Goal: Task Accomplishment & Management: Manage account settings

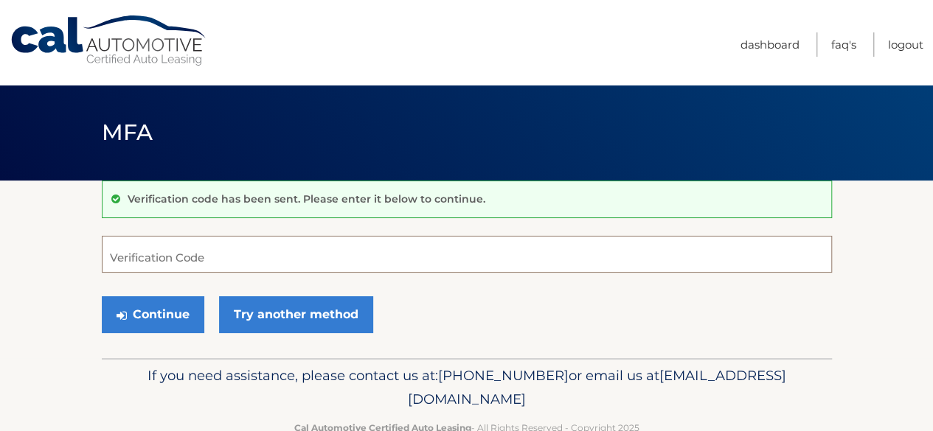
click at [237, 254] on input "Verification Code" at bounding box center [467, 254] width 730 height 37
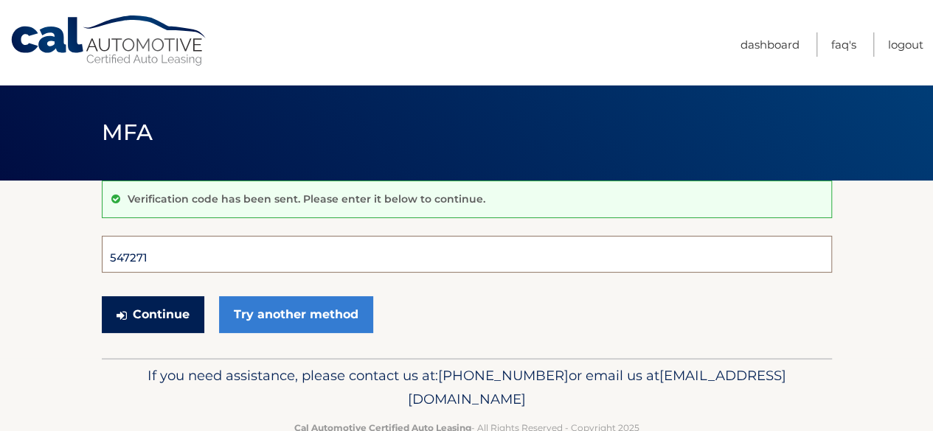
type input "547271"
click at [159, 324] on button "Continue" at bounding box center [153, 314] width 102 height 37
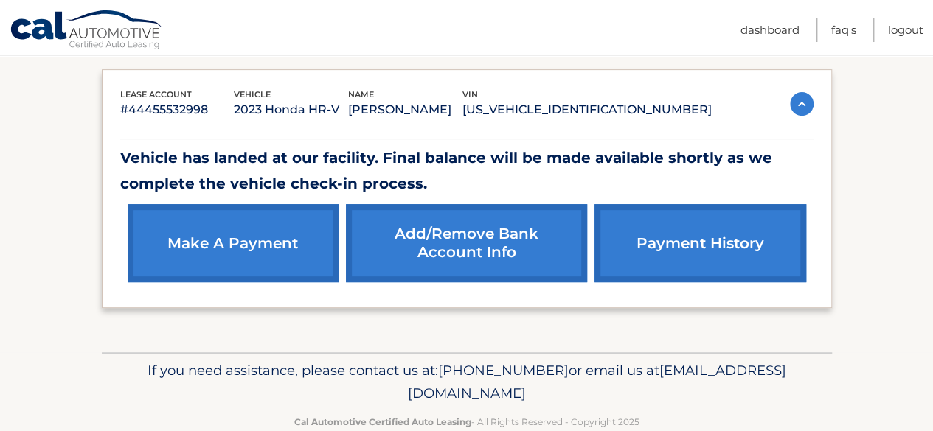
scroll to position [267, 0]
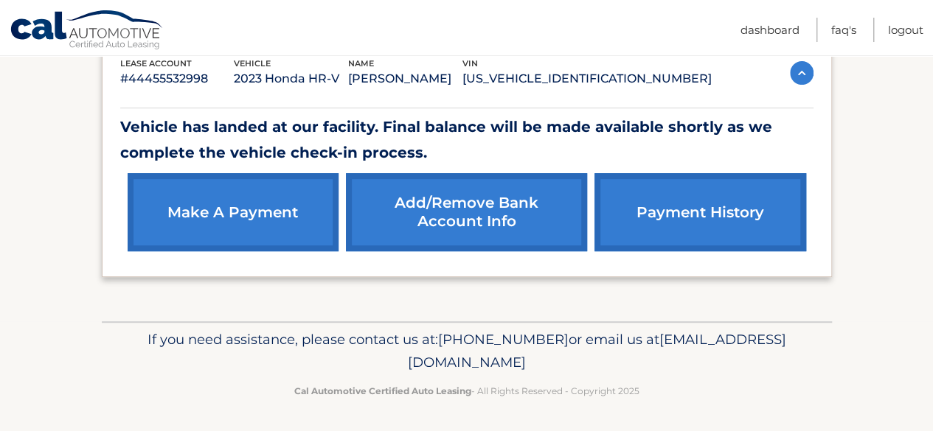
click at [644, 213] on link "payment history" at bounding box center [699, 212] width 211 height 78
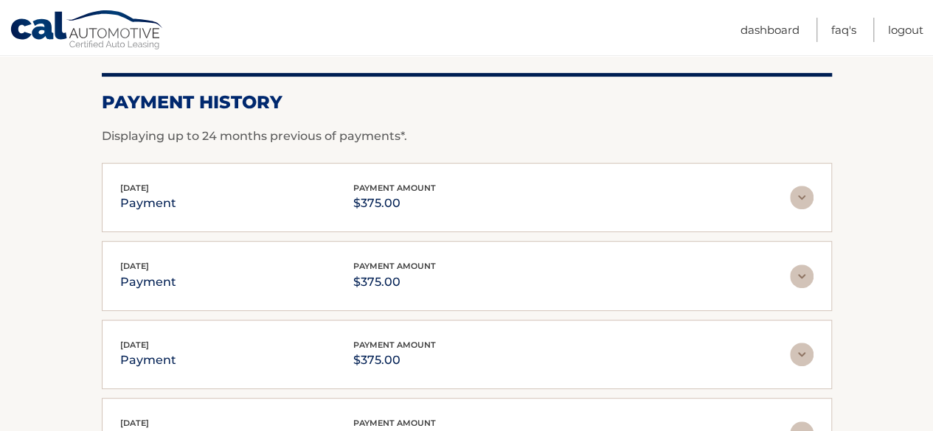
scroll to position [198, 0]
click at [809, 198] on img at bounding box center [802, 197] width 24 height 24
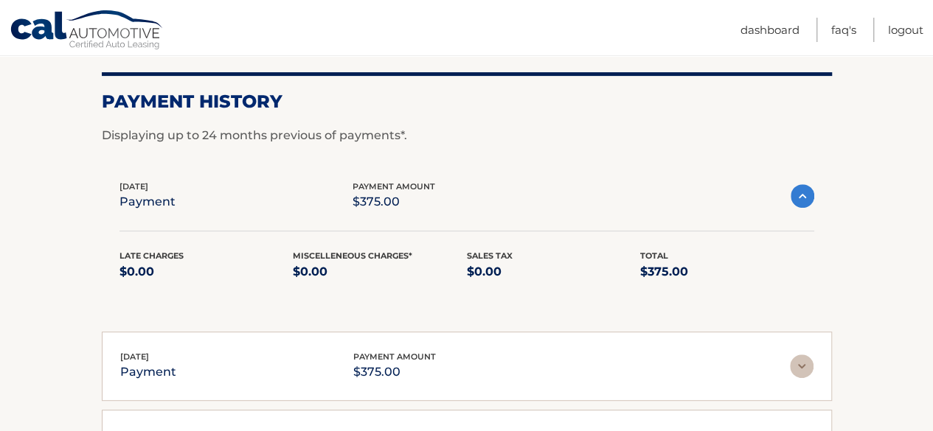
click at [809, 198] on img at bounding box center [802, 196] width 24 height 24
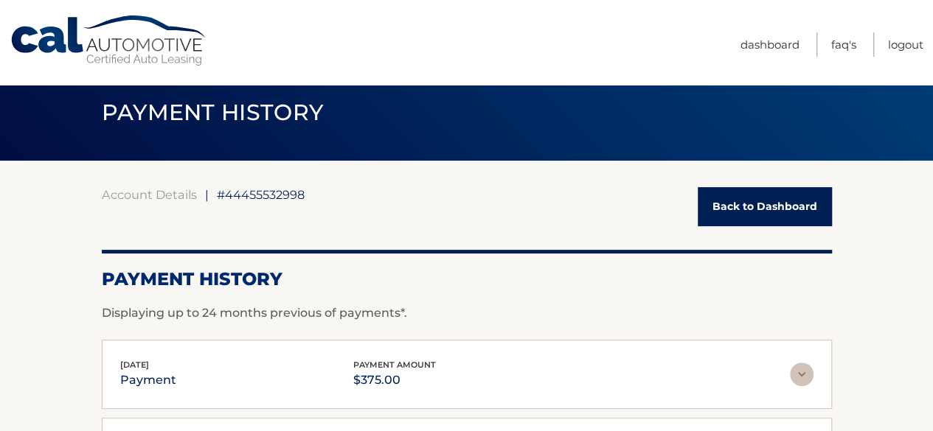
scroll to position [0, 0]
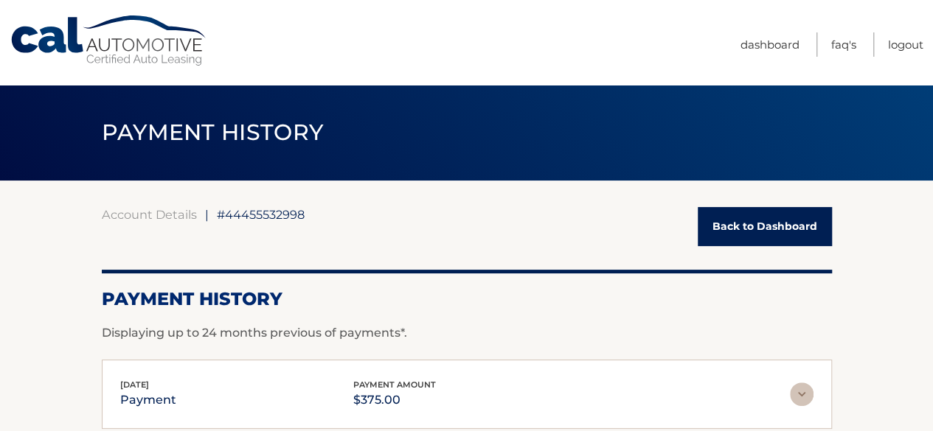
click at [152, 149] on h1 "PAYMENT HISTORY" at bounding box center [212, 133] width 255 height 39
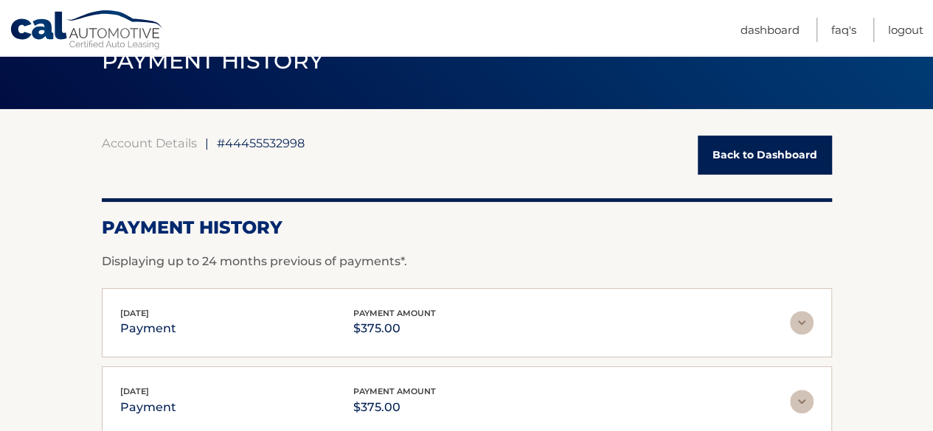
scroll to position [69, 0]
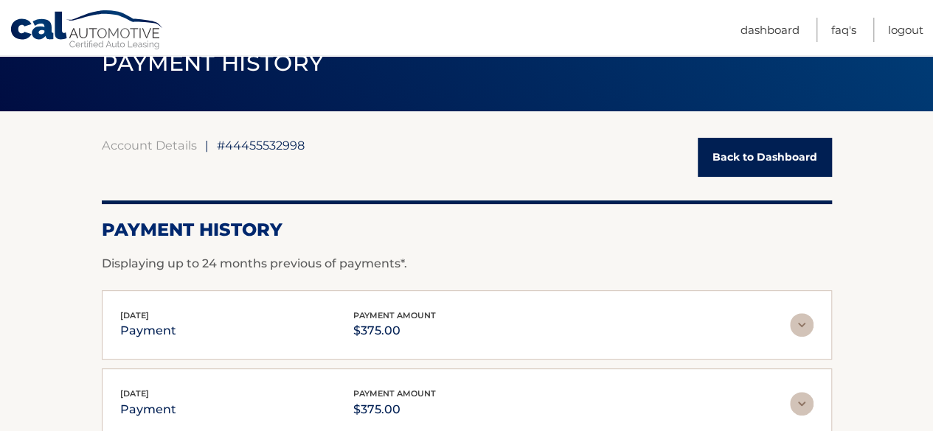
click at [733, 160] on link "Back to Dashboard" at bounding box center [764, 157] width 134 height 39
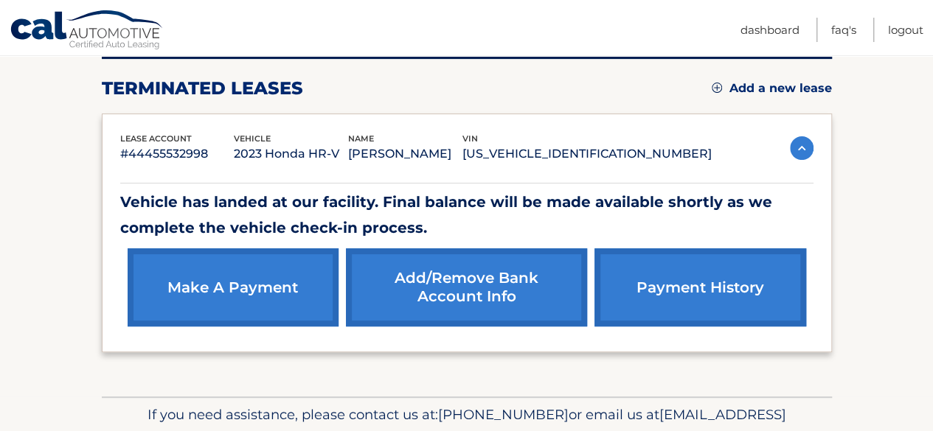
scroll to position [192, 0]
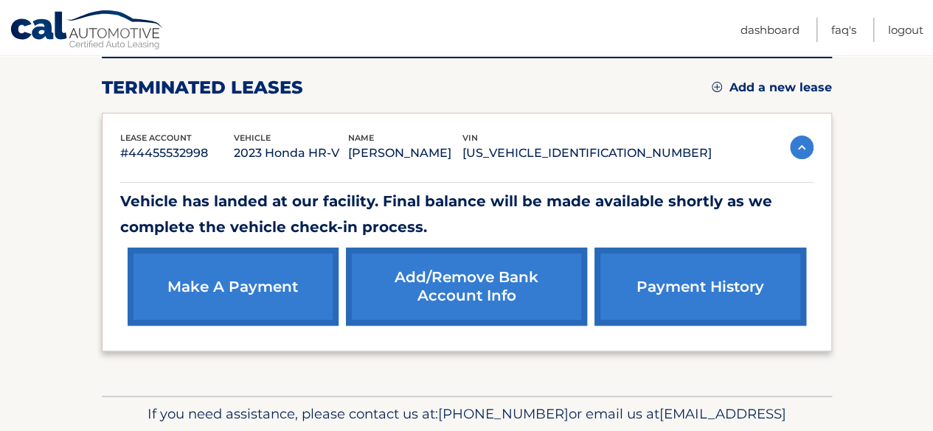
click at [447, 278] on link "Add/Remove bank account info" at bounding box center [466, 287] width 241 height 78
click at [678, 252] on link "payment history" at bounding box center [699, 287] width 211 height 78
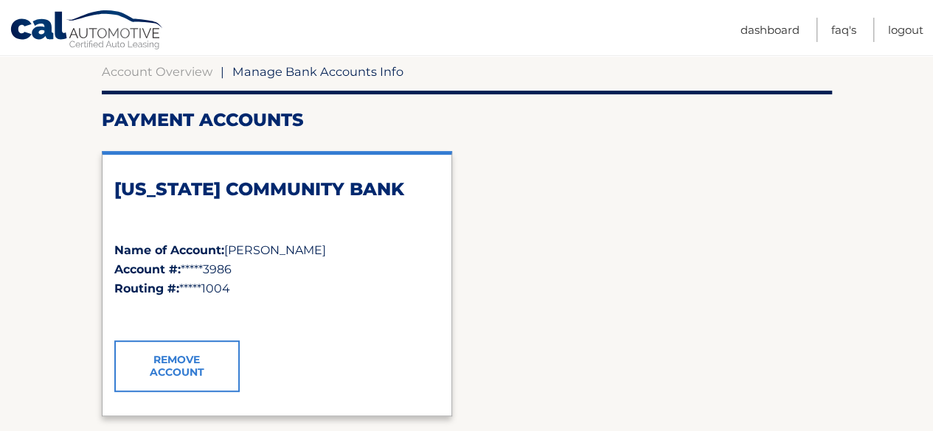
scroll to position [142, 0]
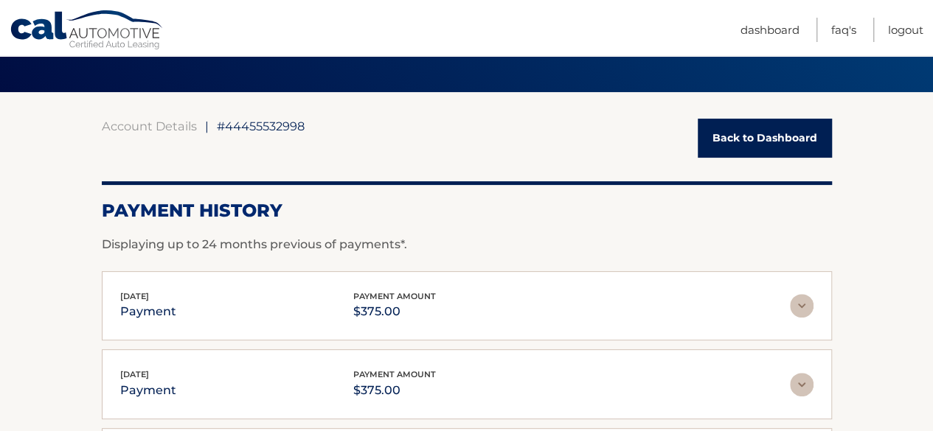
scroll to position [108, 0]
